Goal: Check status: Check status

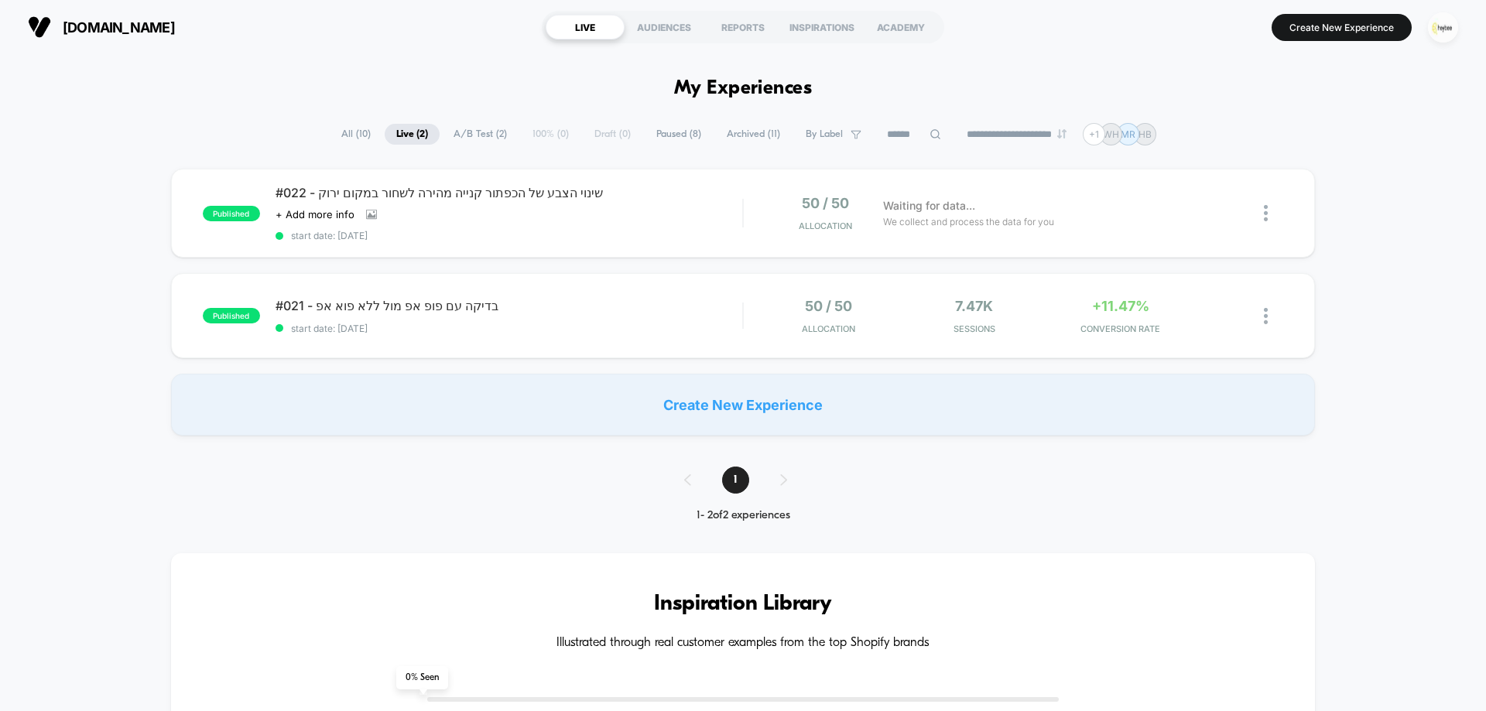
click at [1452, 25] on img "button" at bounding box center [1443, 27] width 30 height 30
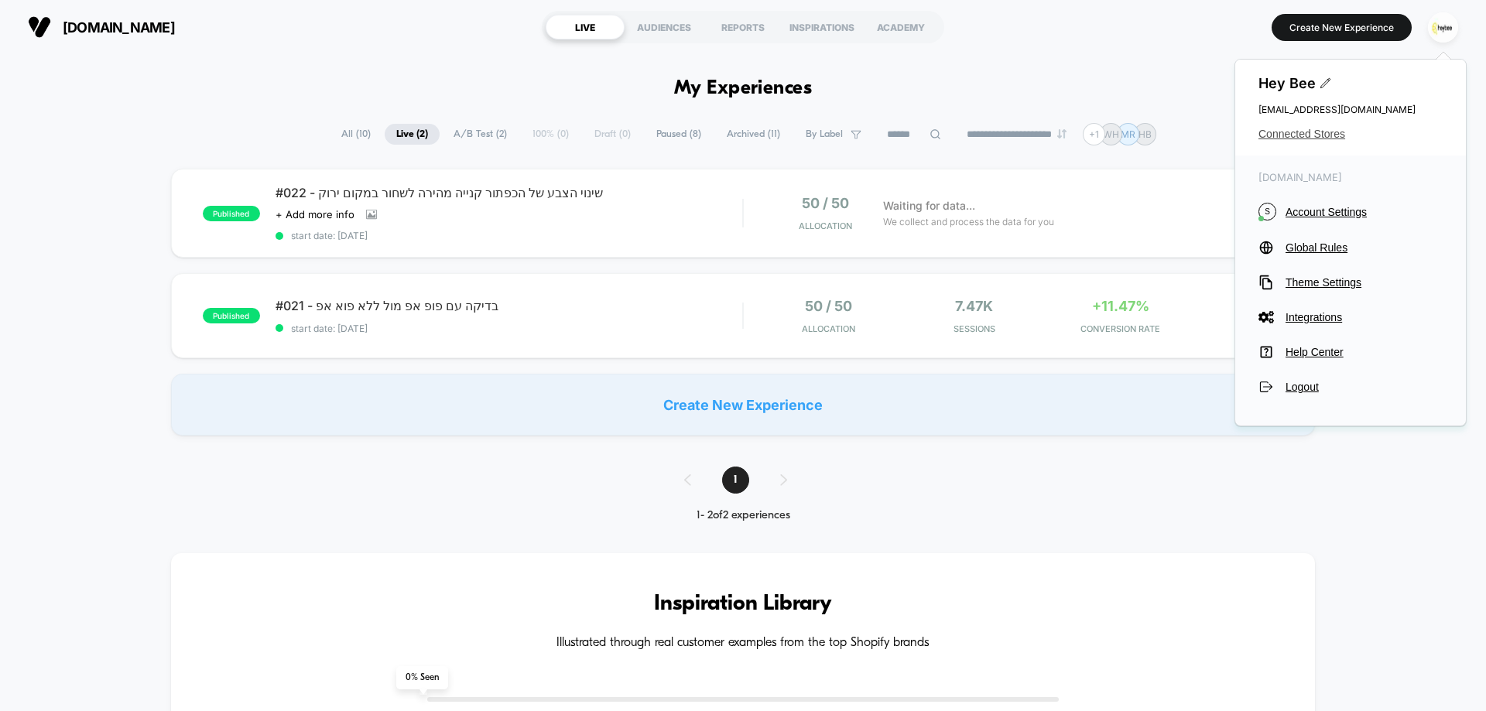
click at [1318, 133] on span "Connected Stores" at bounding box center [1350, 134] width 184 height 12
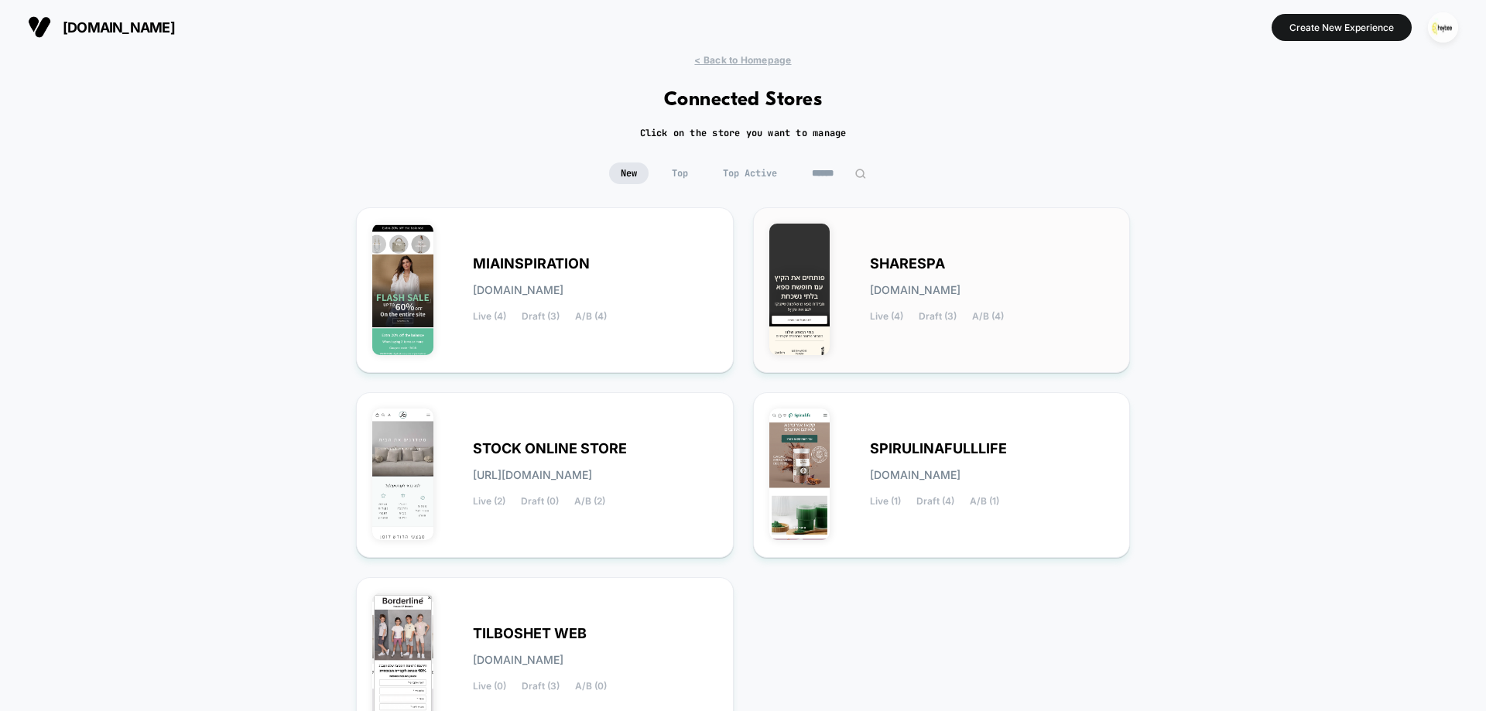
click at [813, 275] on img at bounding box center [799, 290] width 61 height 132
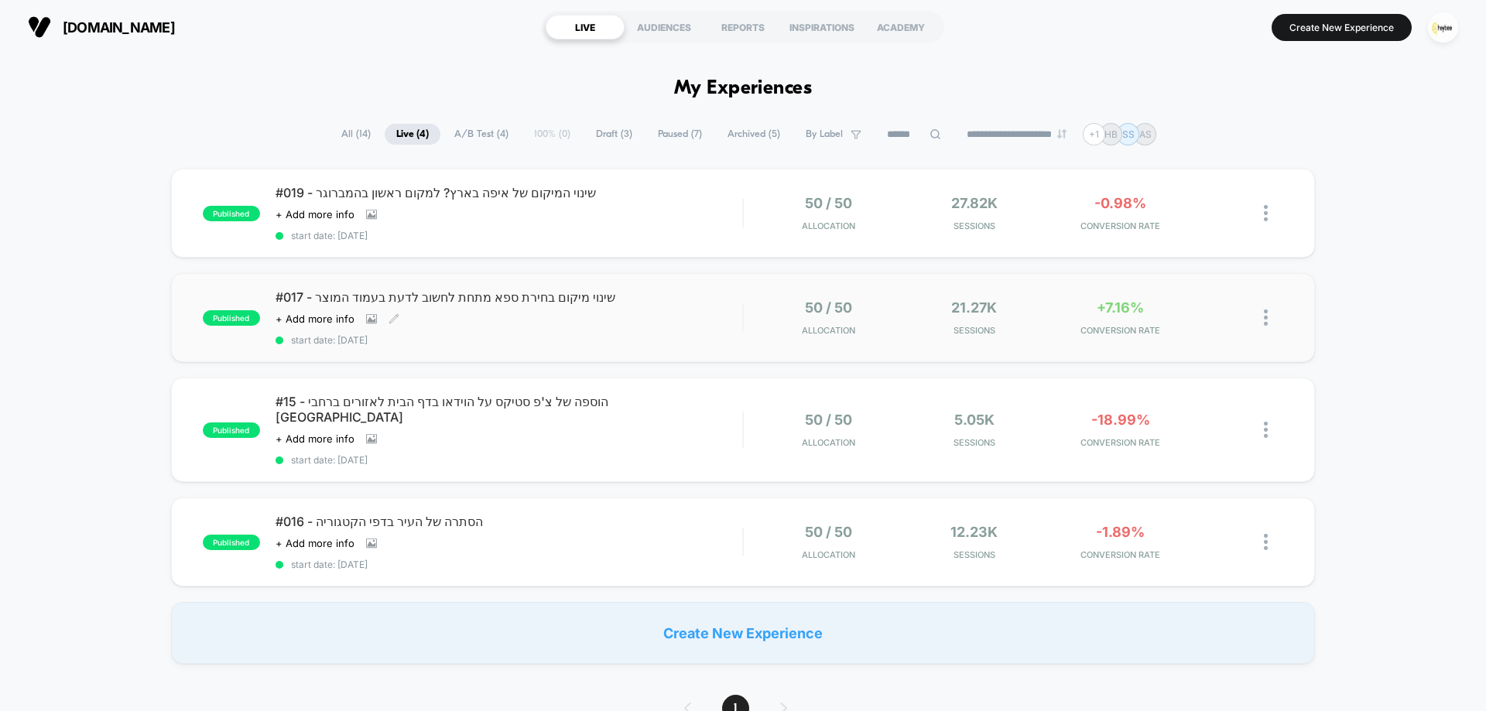
click at [612, 320] on div "#017 - שינוי מיקום בחירת ספא מתחת לחשוב לדעת בעמוד המוצר Click to view images C…" at bounding box center [508, 317] width 467 height 56
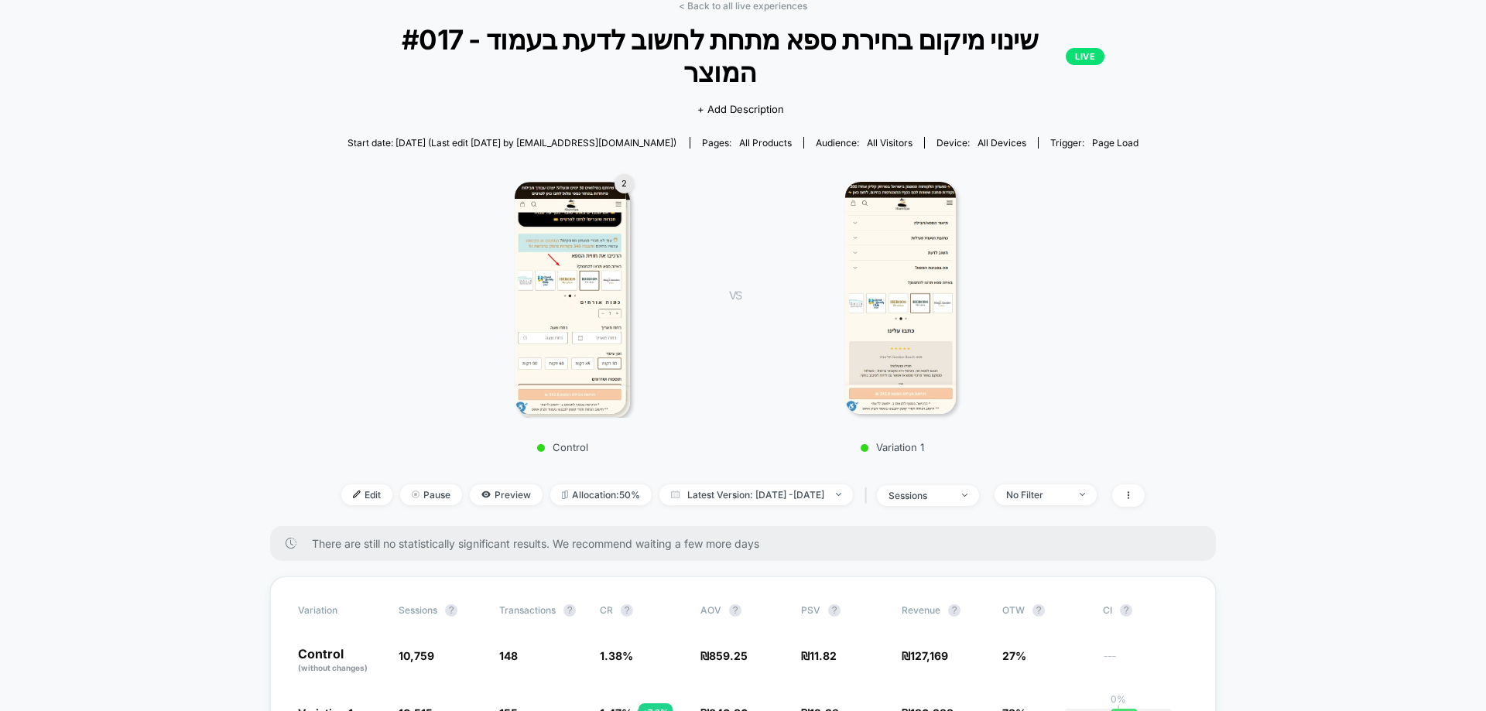
scroll to position [77, 0]
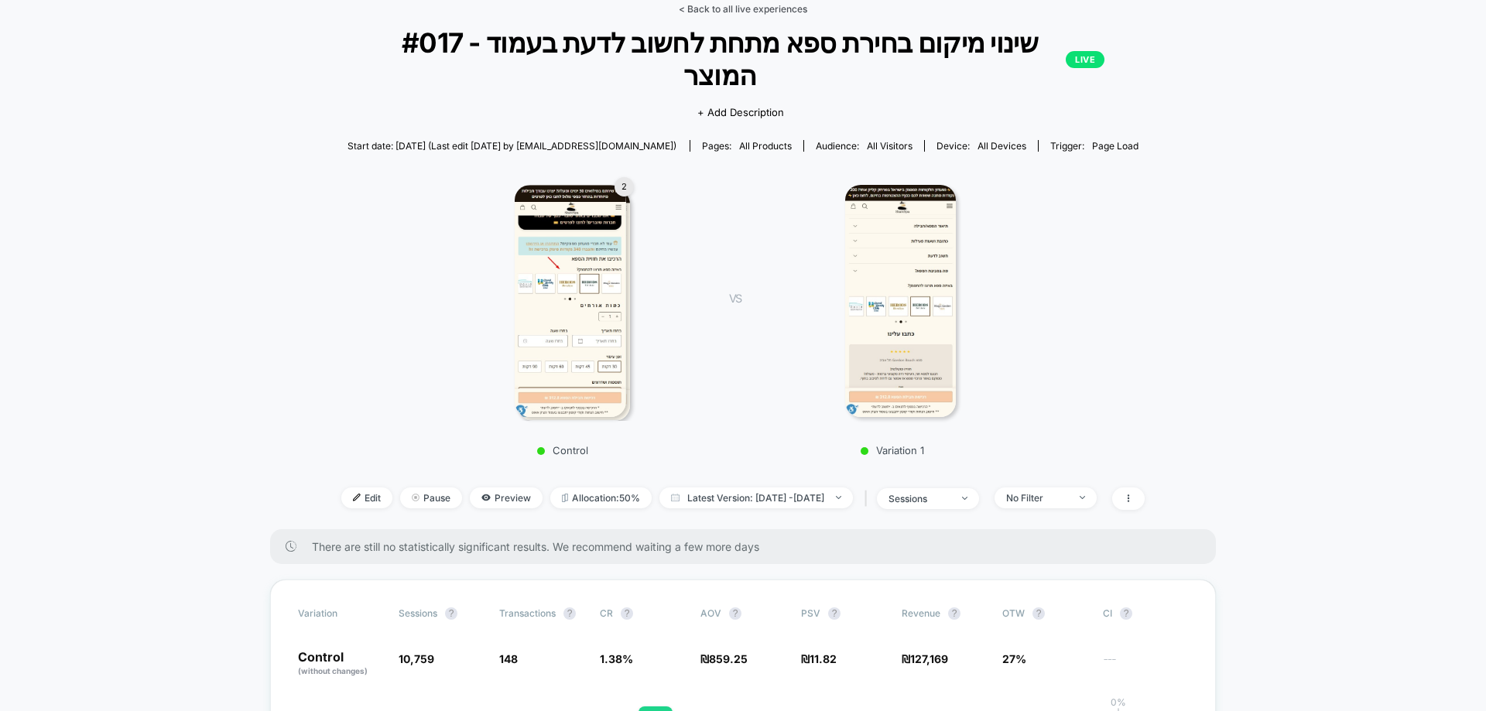
click at [757, 10] on link "< Back to all live experiences" at bounding box center [743, 9] width 128 height 12
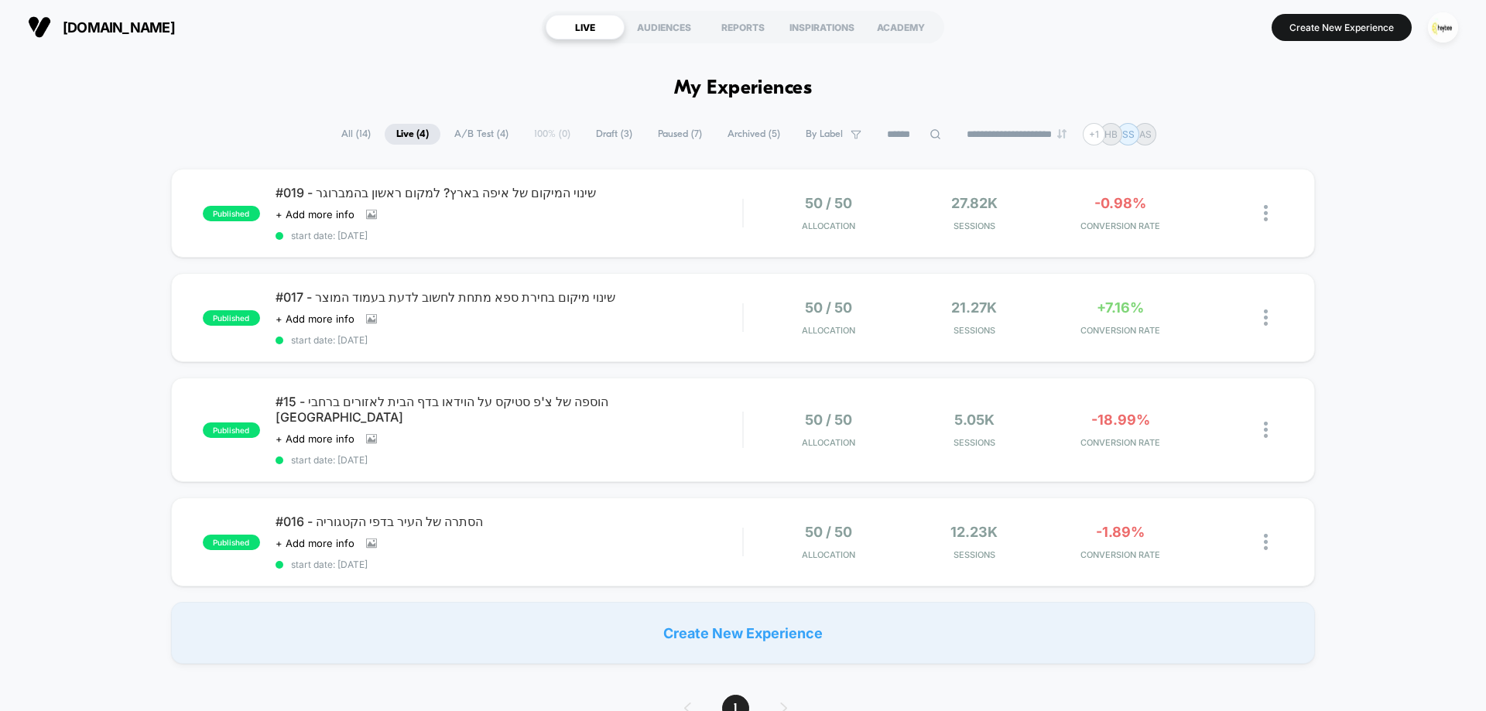
click at [671, 217] on div "#019 - שינוי המיקום של איפה בארץ? למקום ראשון בהמברוגר Click to view images Cli…" at bounding box center [508, 213] width 467 height 56
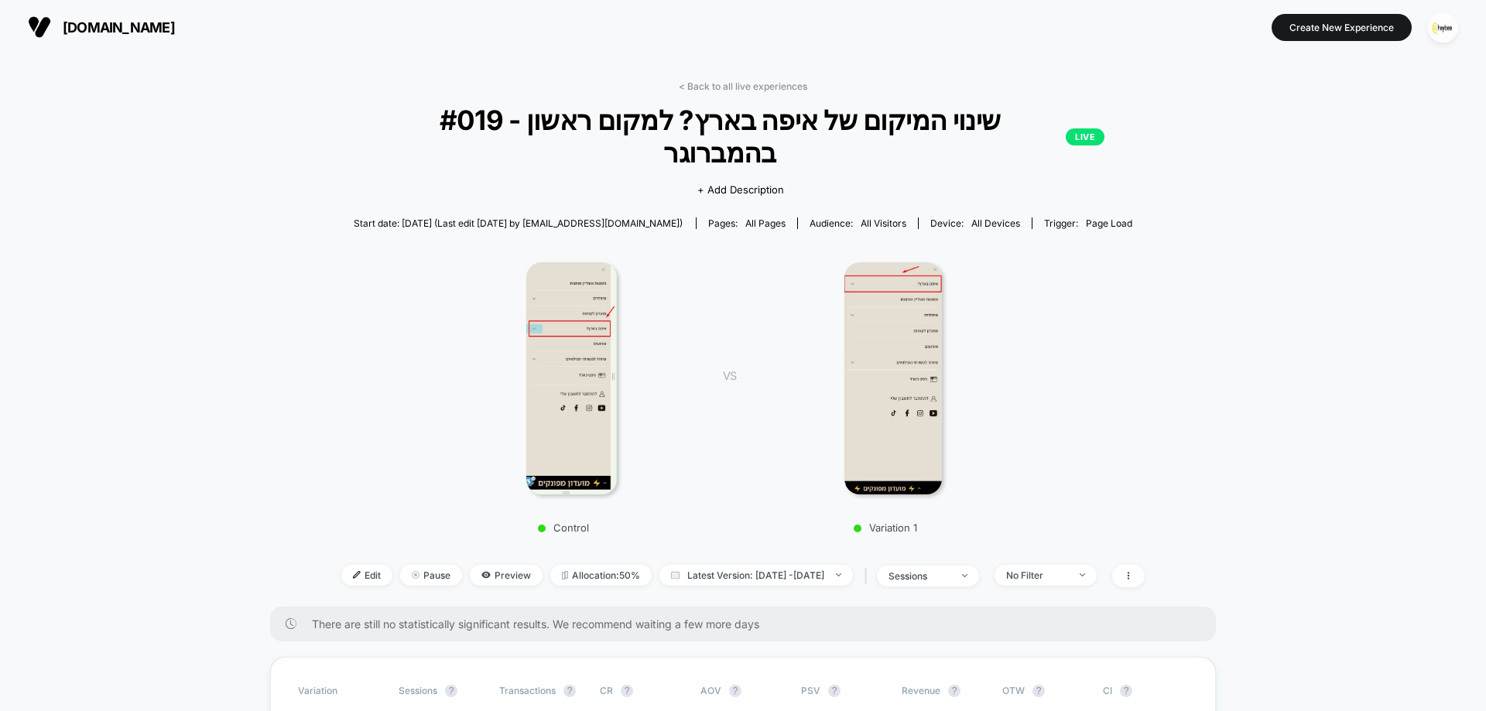
click at [754, 88] on link "< Back to all live experiences" at bounding box center [743, 86] width 128 height 12
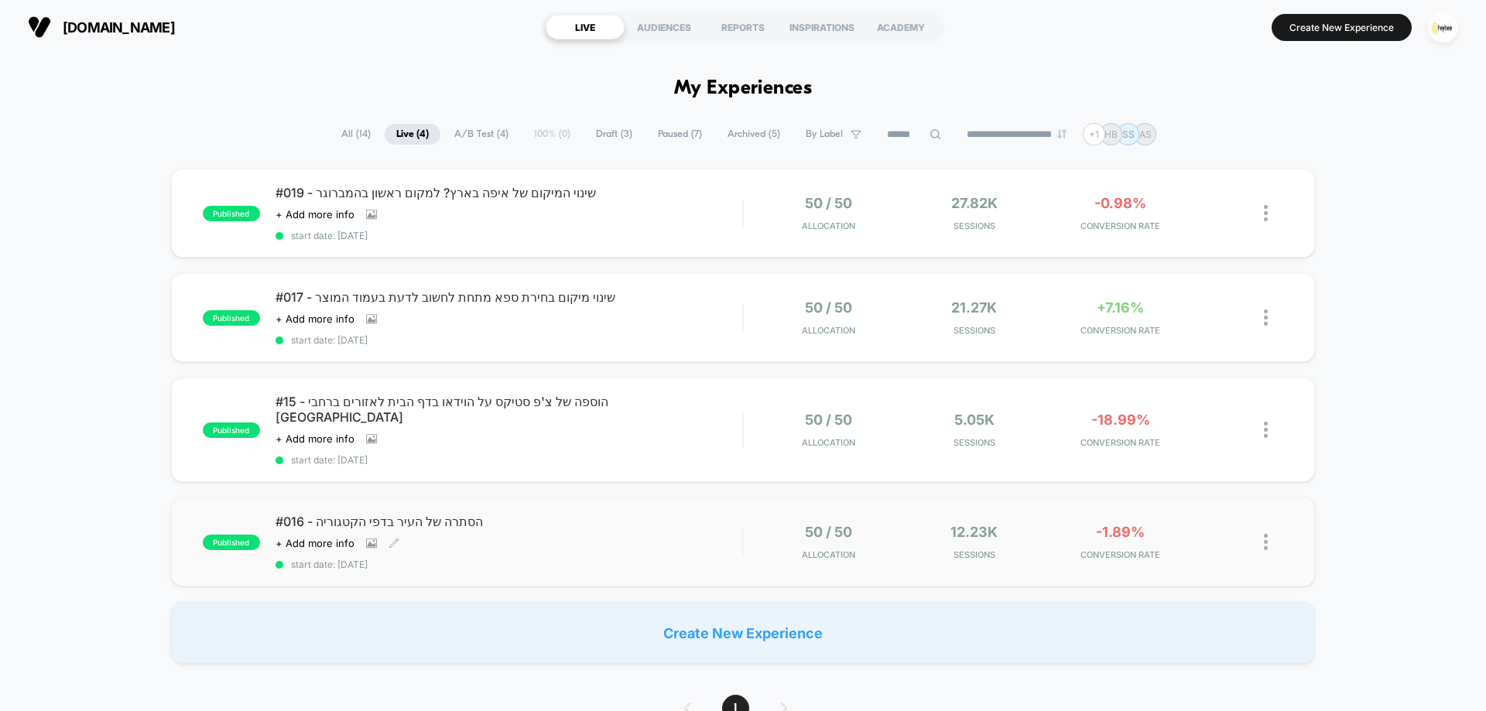
click at [580, 514] on span "#016 - הסתרה של העיר בדפי הקטגוריה" at bounding box center [508, 521] width 467 height 15
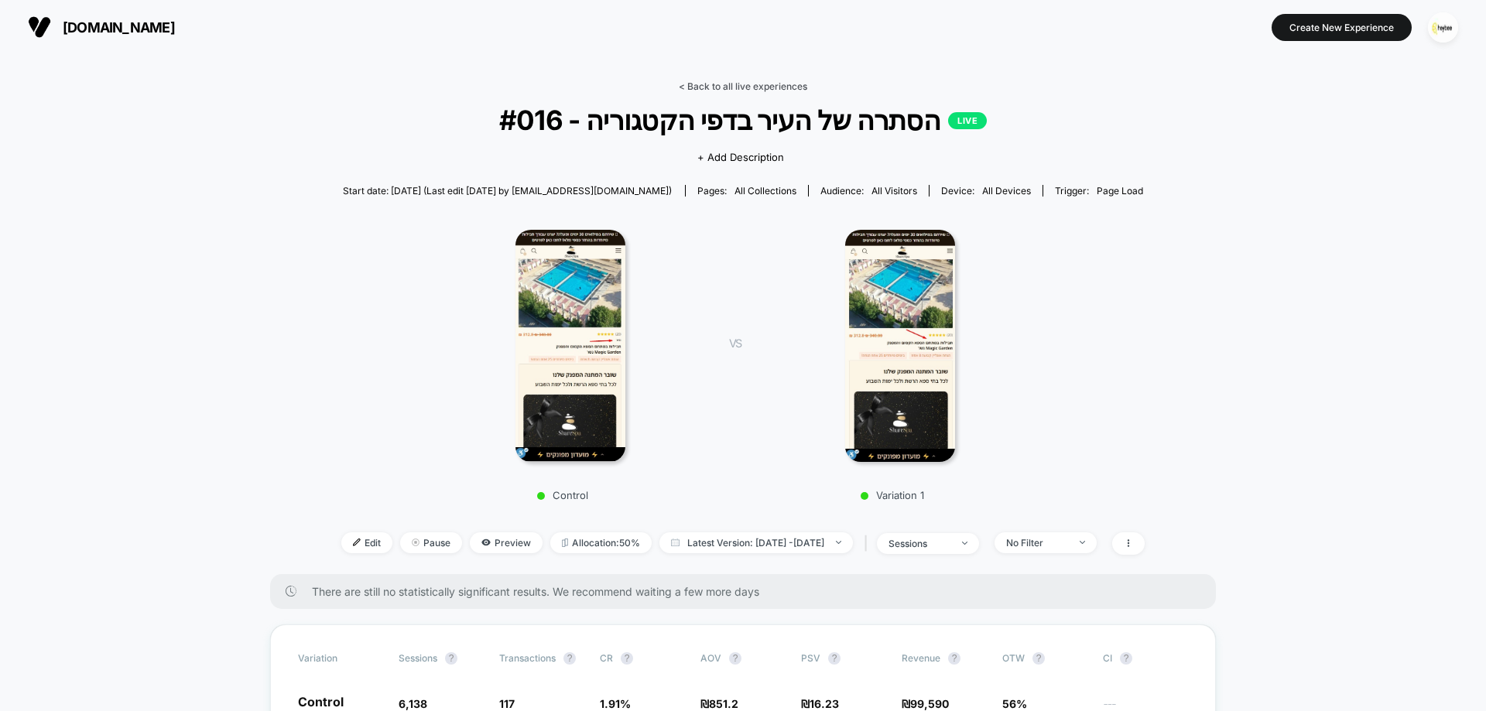
click at [765, 89] on link "< Back to all live experiences" at bounding box center [743, 86] width 128 height 12
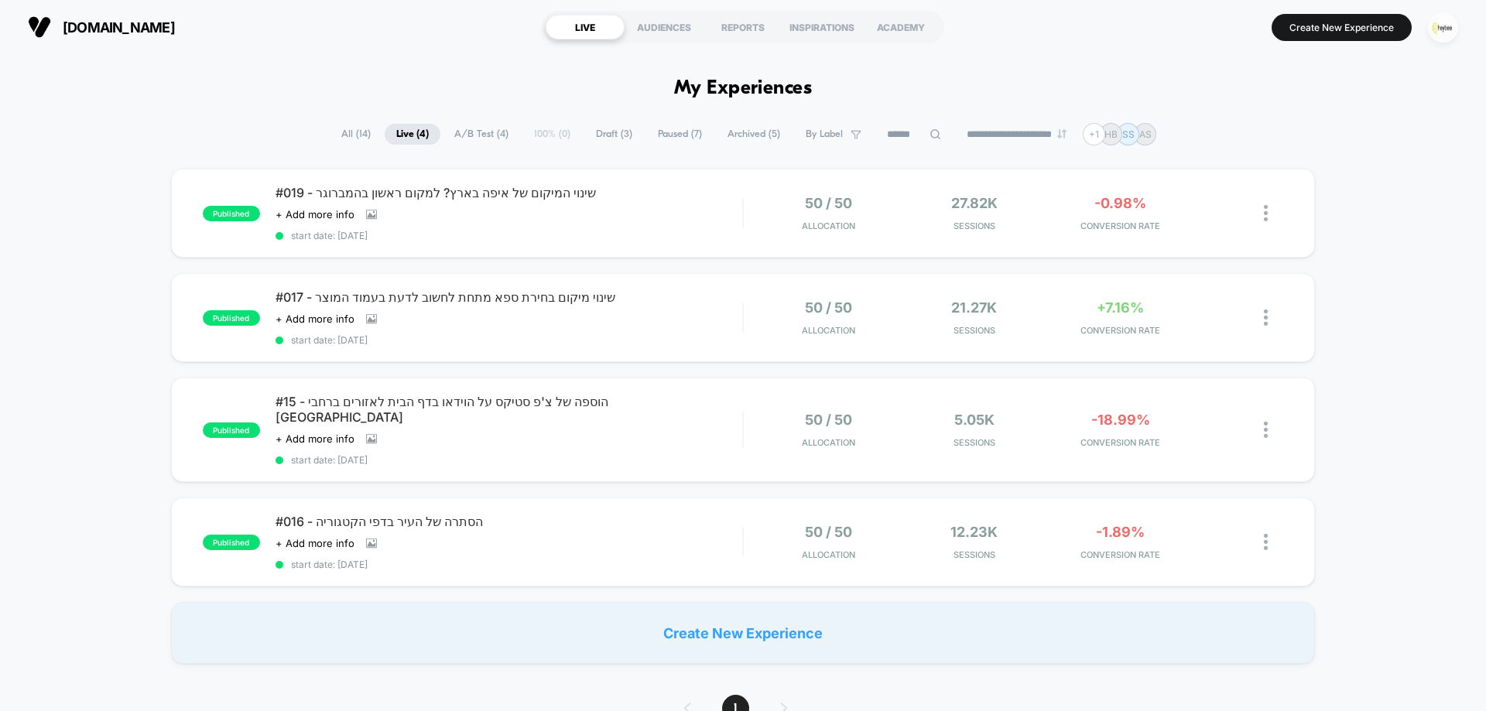
click at [1452, 32] on img "button" at bounding box center [1443, 27] width 30 height 30
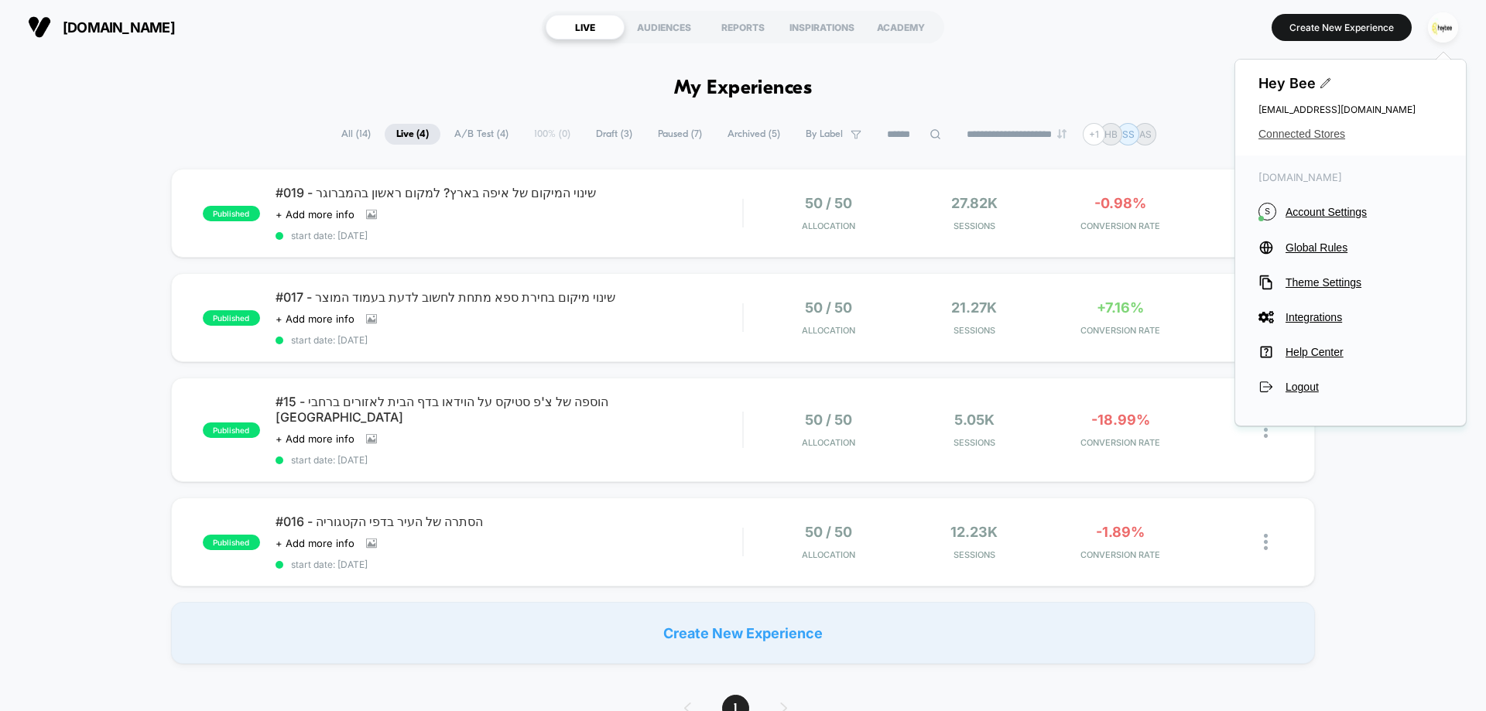
click at [1304, 128] on span "Connected Stores" at bounding box center [1350, 134] width 184 height 12
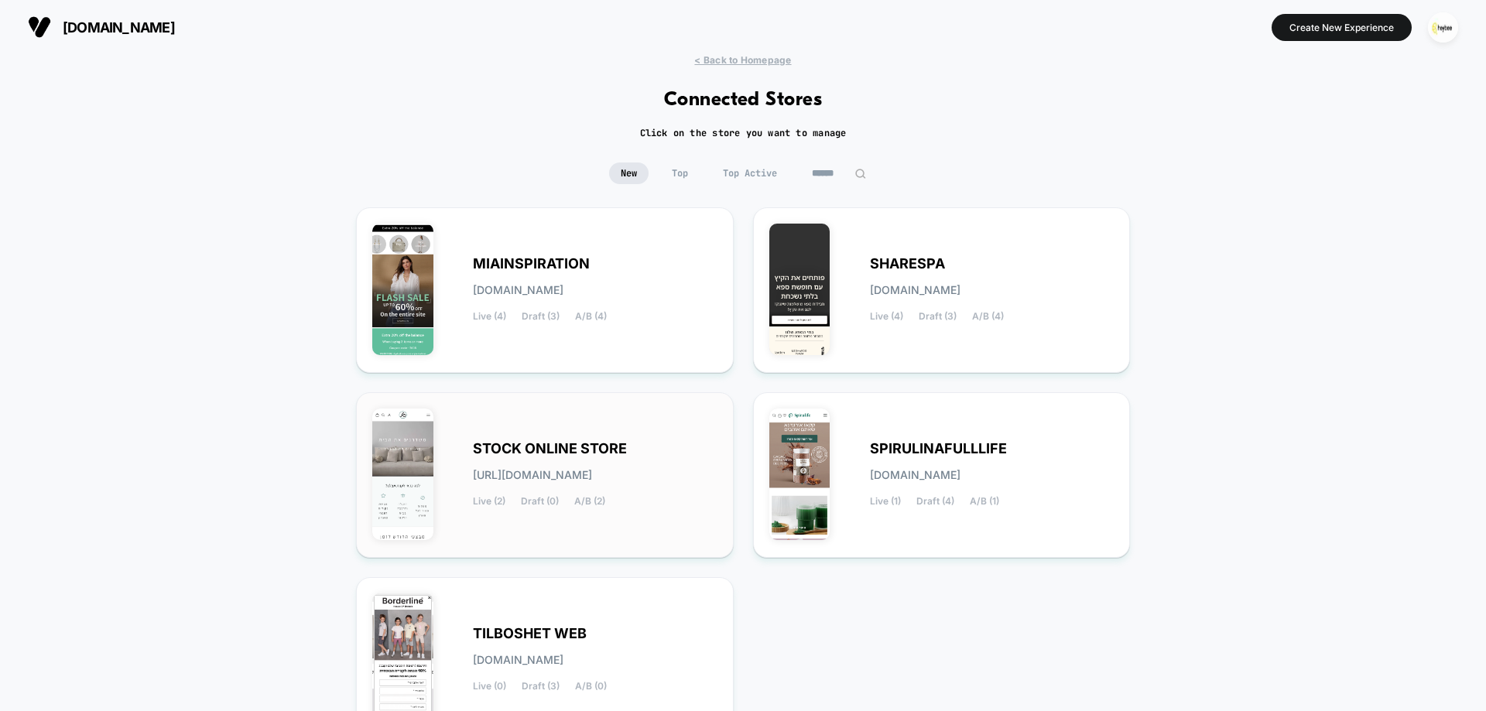
click at [518, 474] on span "[URL][DOMAIN_NAME]" at bounding box center [532, 475] width 119 height 11
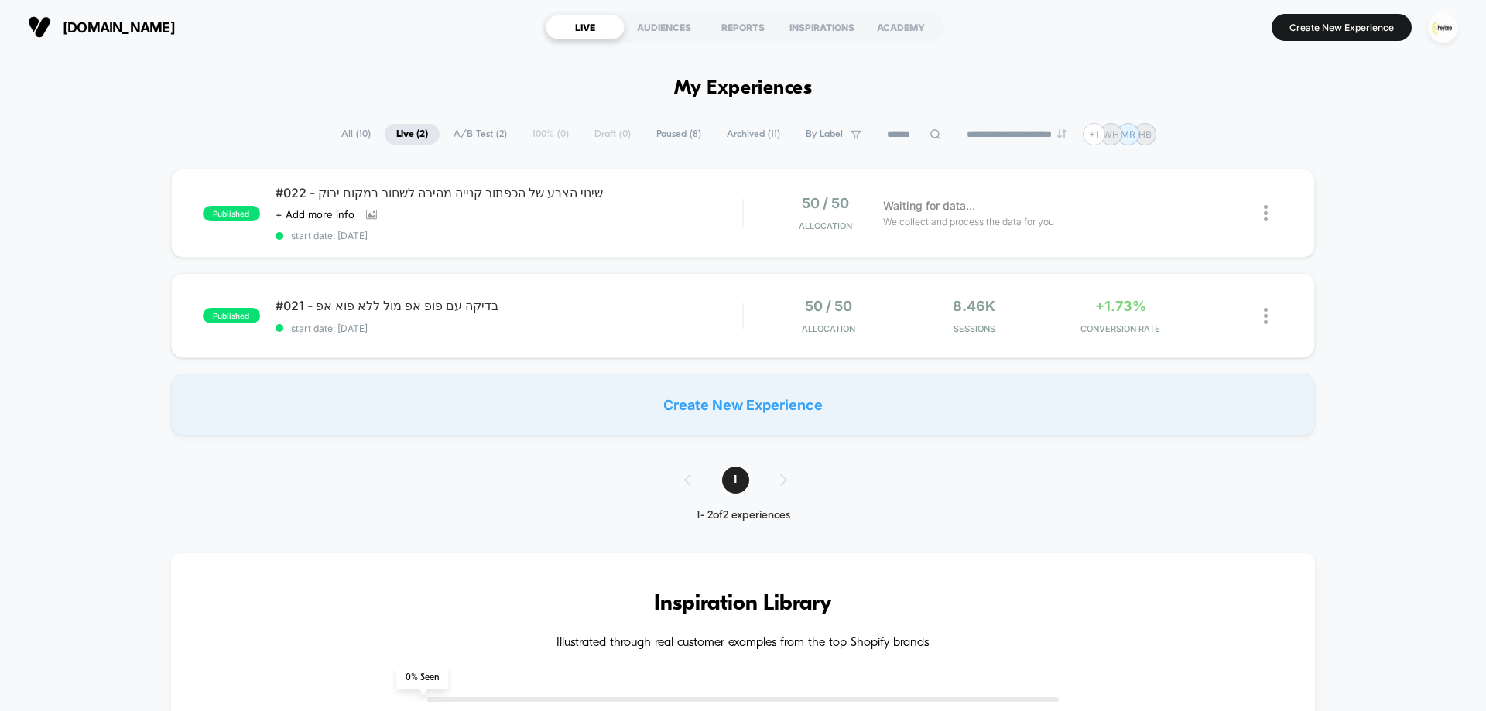
click at [679, 134] on span "Paused ( 8 )" at bounding box center [679, 134] width 68 height 21
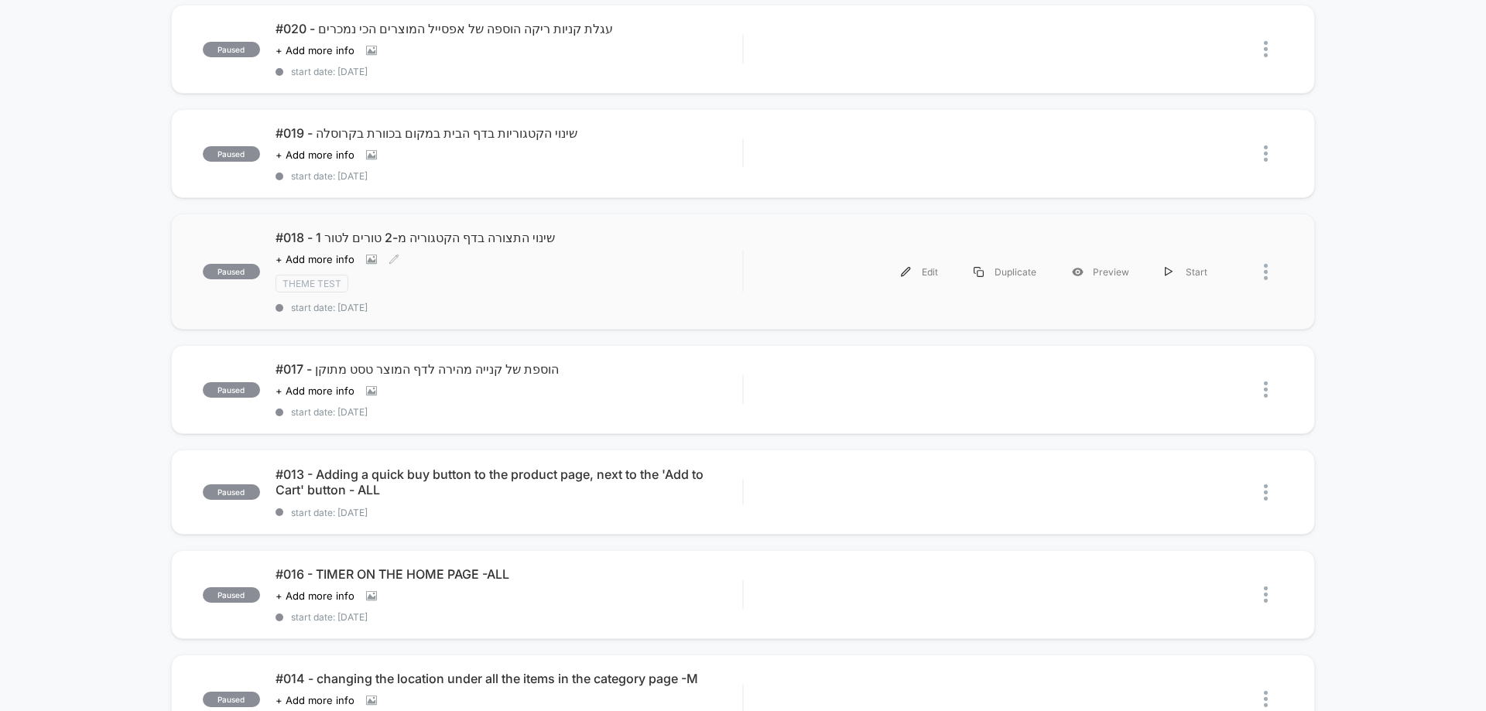
scroll to position [232, 0]
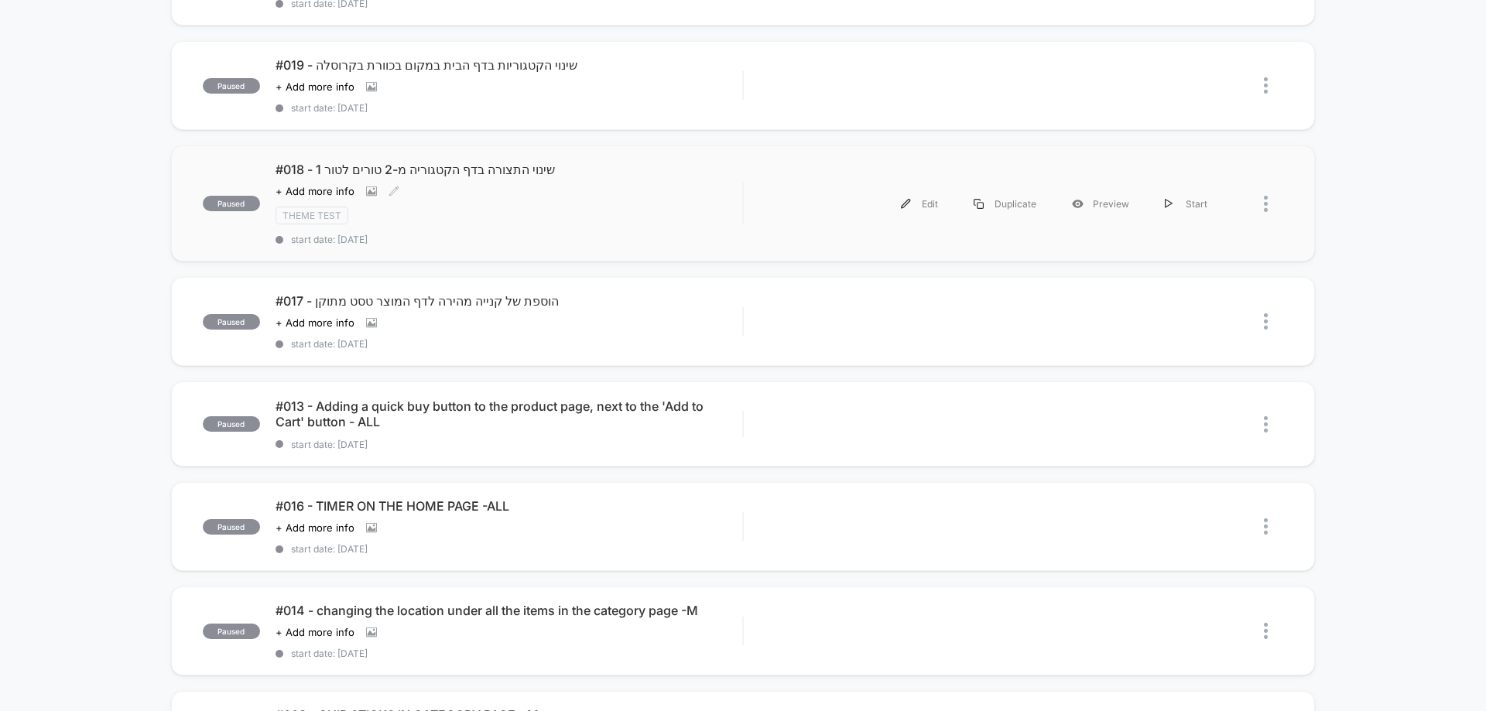
click at [453, 200] on div "#018 - שינוי התצורה בדף הקטגוריה מ-2 טורים לטור 1 Click to view images Click to…" at bounding box center [508, 204] width 467 height 84
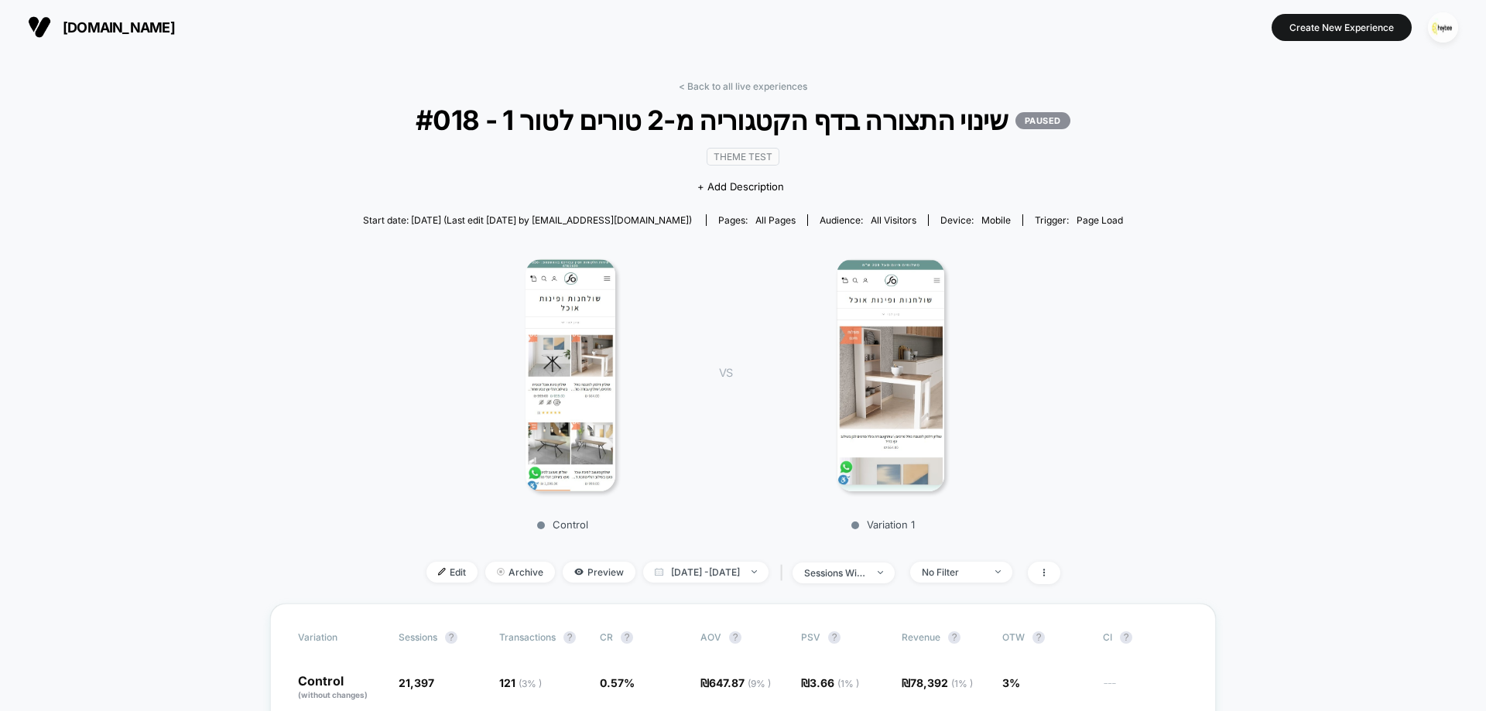
click at [582, 321] on img at bounding box center [570, 375] width 91 height 232
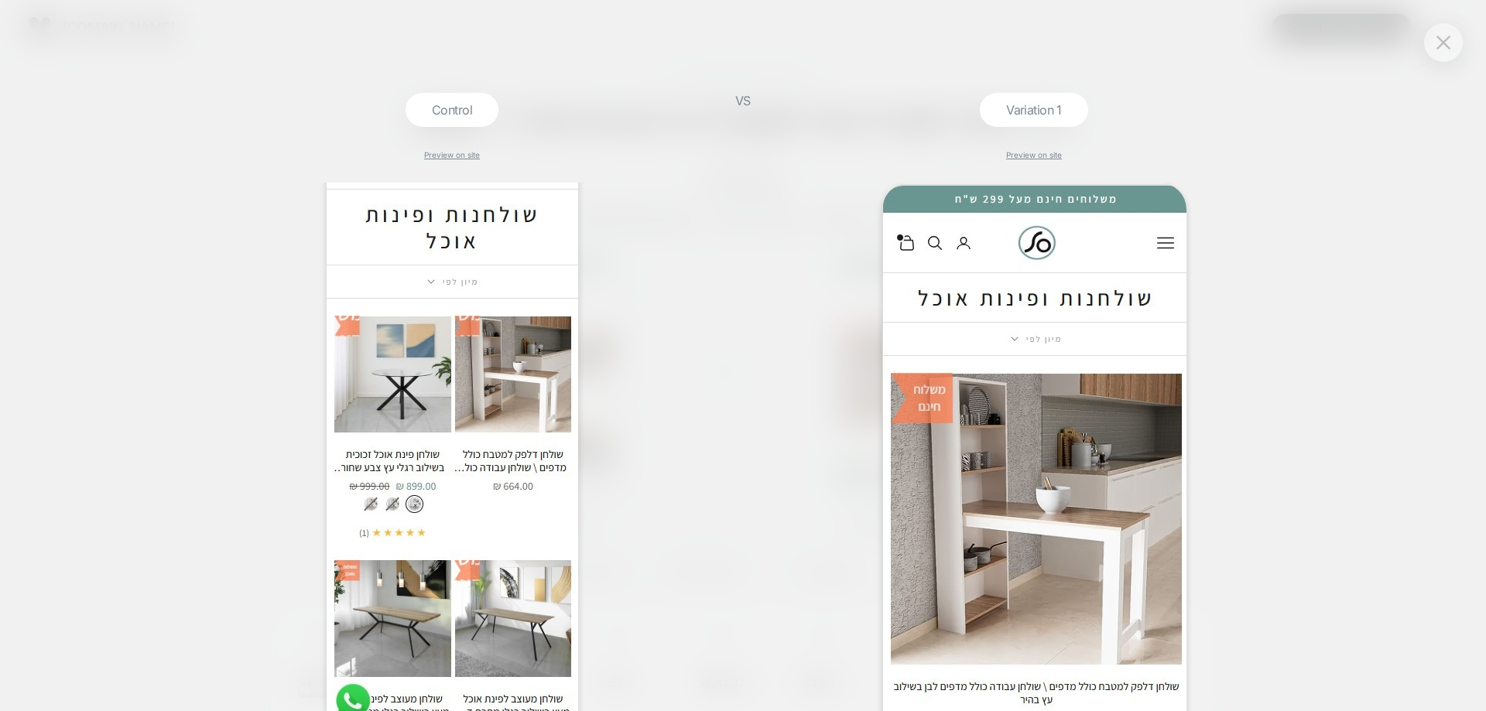
scroll to position [77, 0]
